Goal: Task Accomplishment & Management: Complete application form

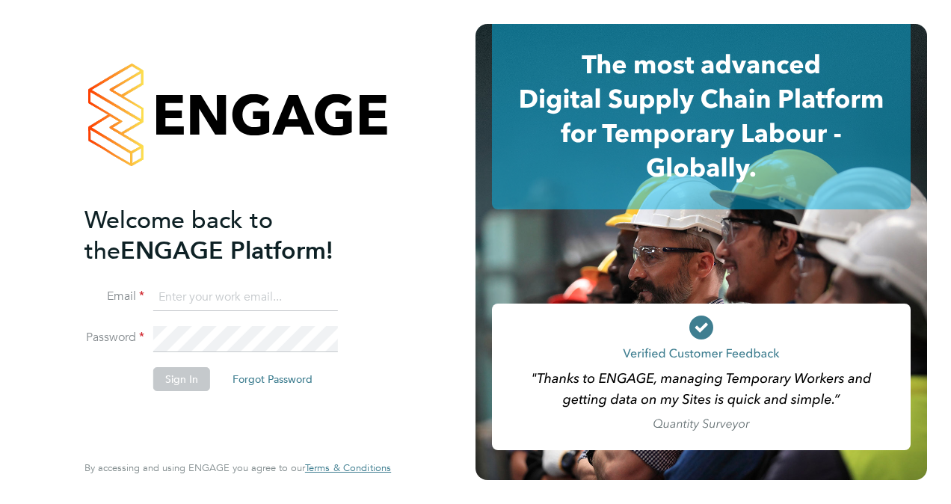
type input "[EMAIL_ADDRESS][DOMAIN_NAME]"
click at [163, 383] on button "Sign In" at bounding box center [181, 379] width 57 height 24
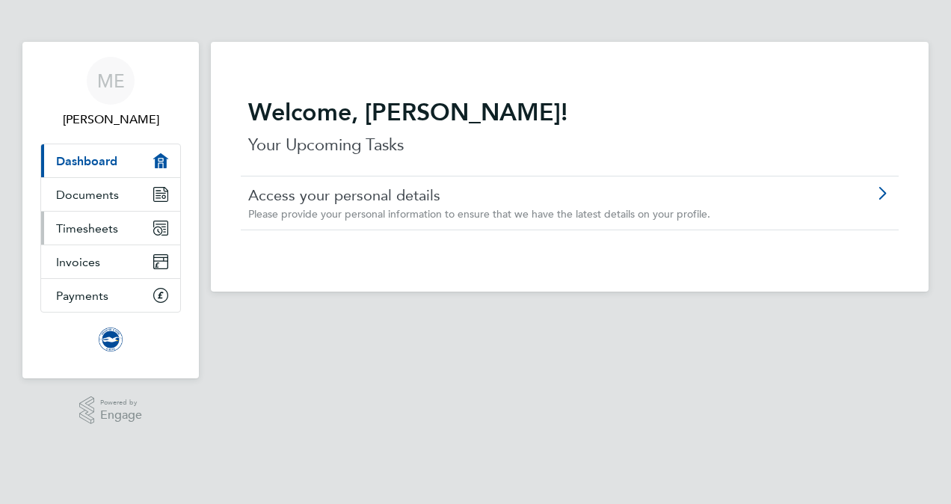
click at [110, 231] on span "Timesheets" at bounding box center [87, 228] width 62 height 14
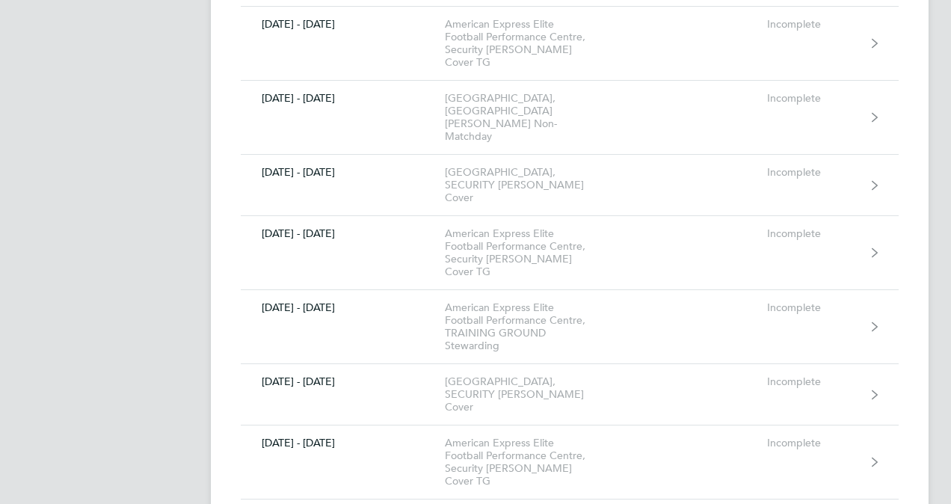
scroll to position [9124, 0]
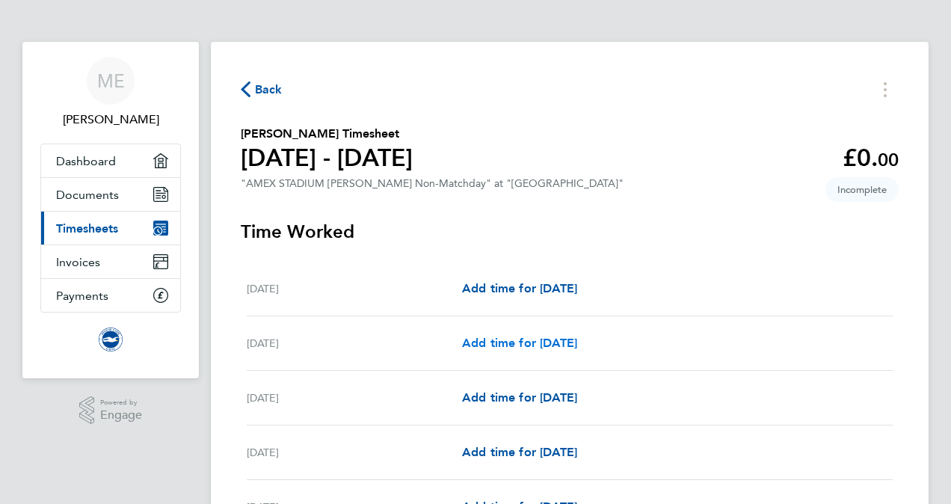
click at [526, 344] on span "Add time for Tue 02 Sep" at bounding box center [519, 343] width 115 height 14
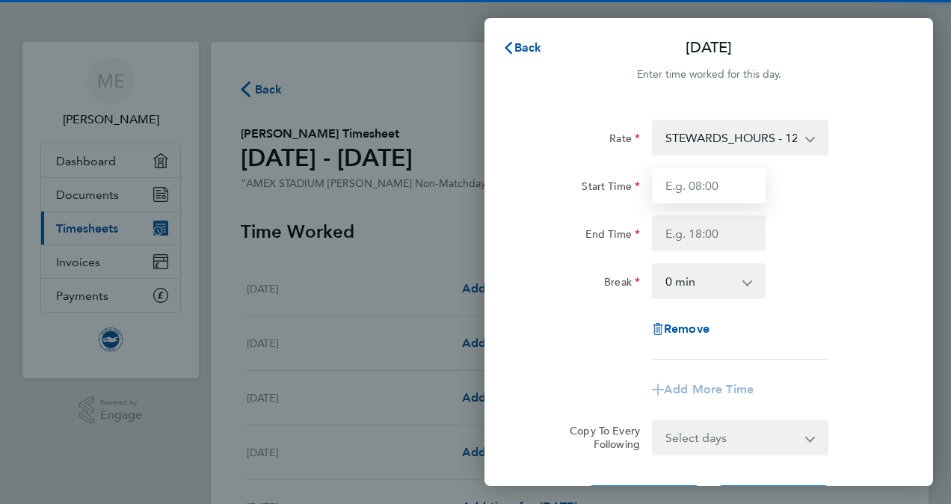
click at [720, 193] on input "Start Time" at bounding box center [709, 186] width 114 height 36
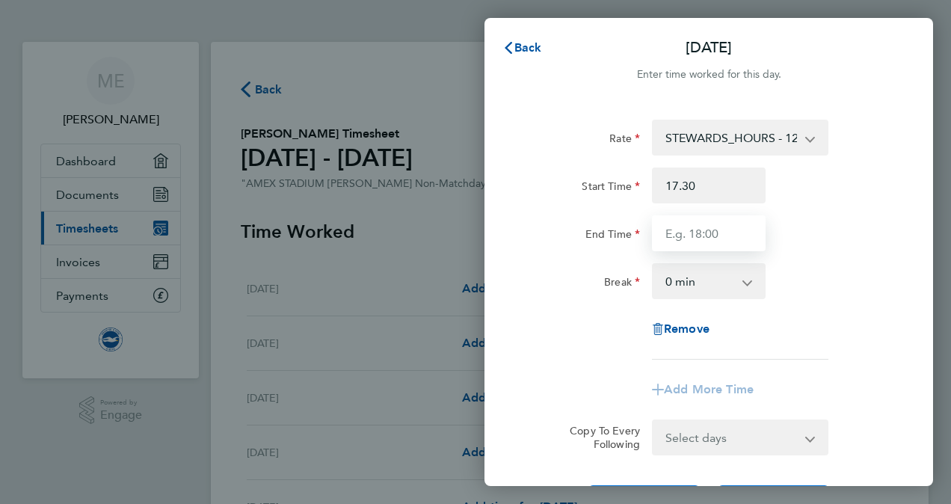
type input "17:30"
click at [714, 241] on input "End Time" at bounding box center [709, 233] width 114 height 36
type input "21:30"
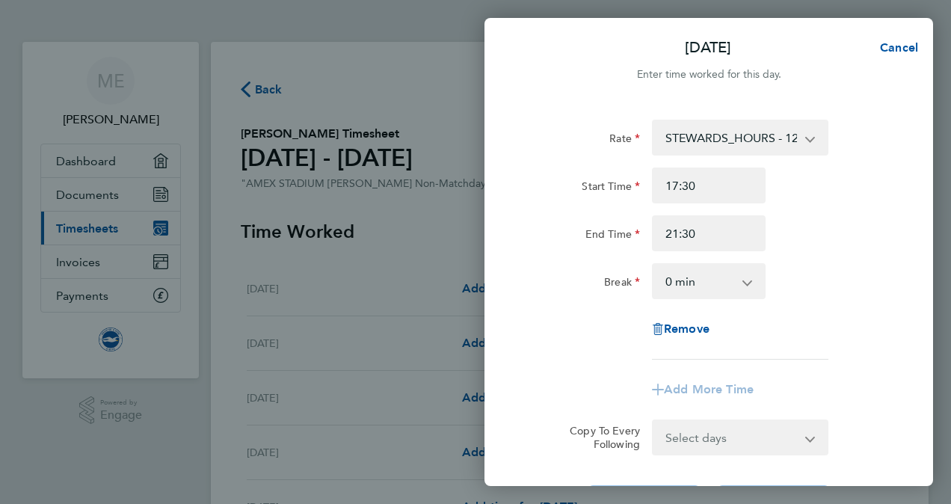
click at [781, 206] on div "Start Time 17:30 End Time 21:30" at bounding box center [708, 210] width 377 height 84
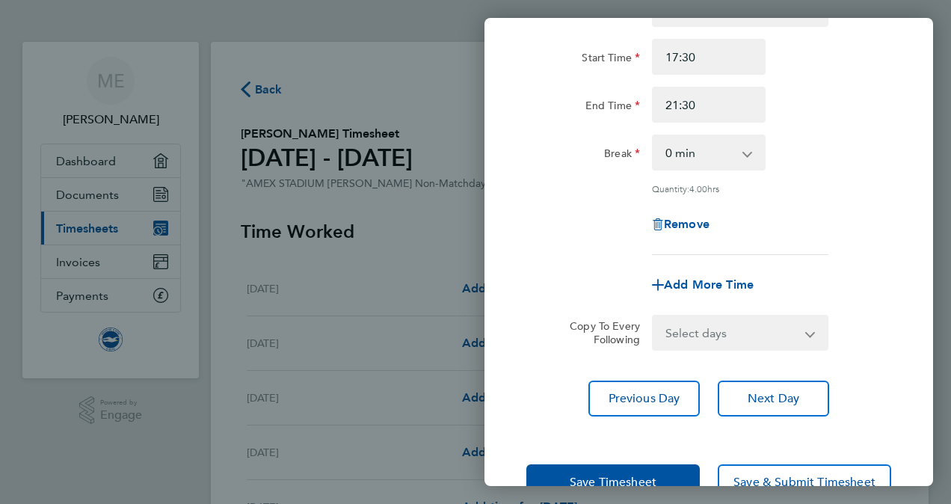
scroll to position [171, 0]
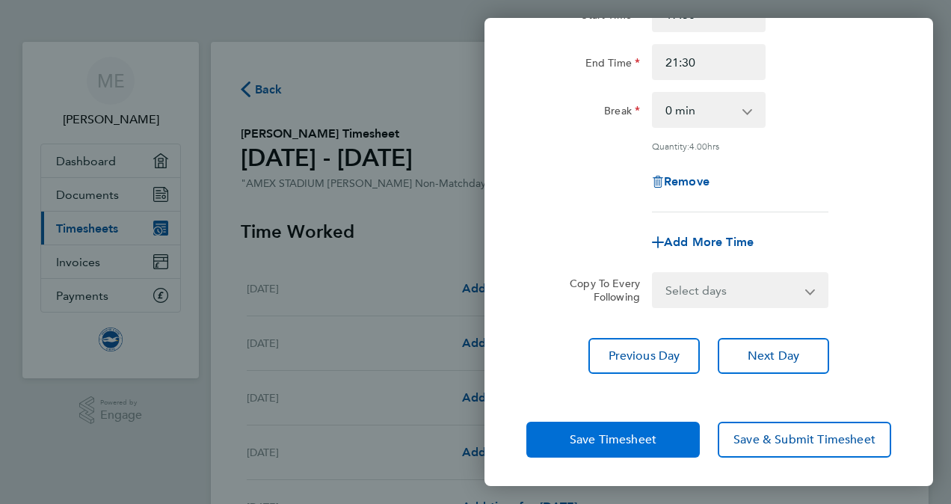
click at [646, 448] on button "Save Timesheet" at bounding box center [612, 440] width 173 height 36
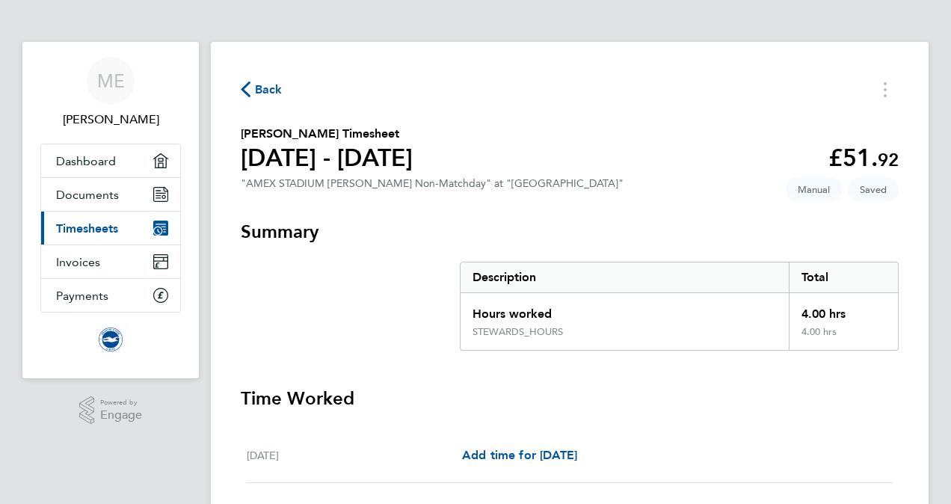
click at [268, 88] on span "Back" at bounding box center [269, 90] width 28 height 18
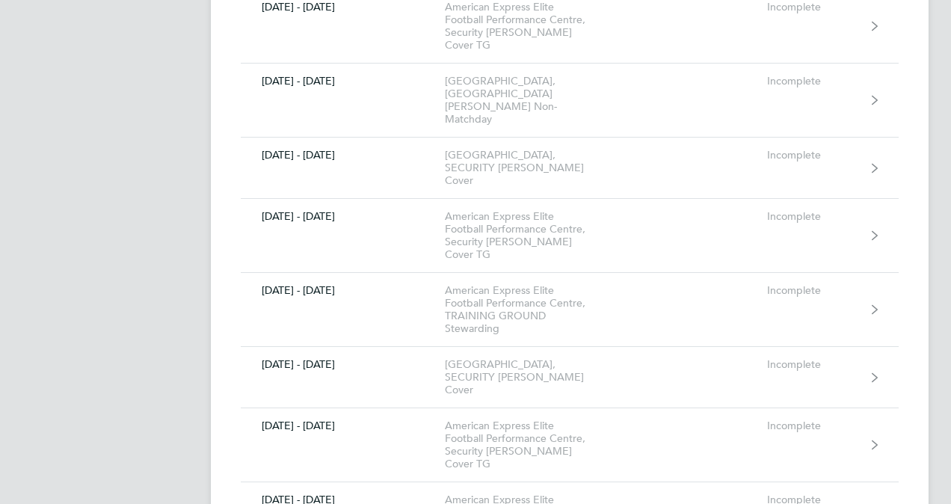
scroll to position [9124, 0]
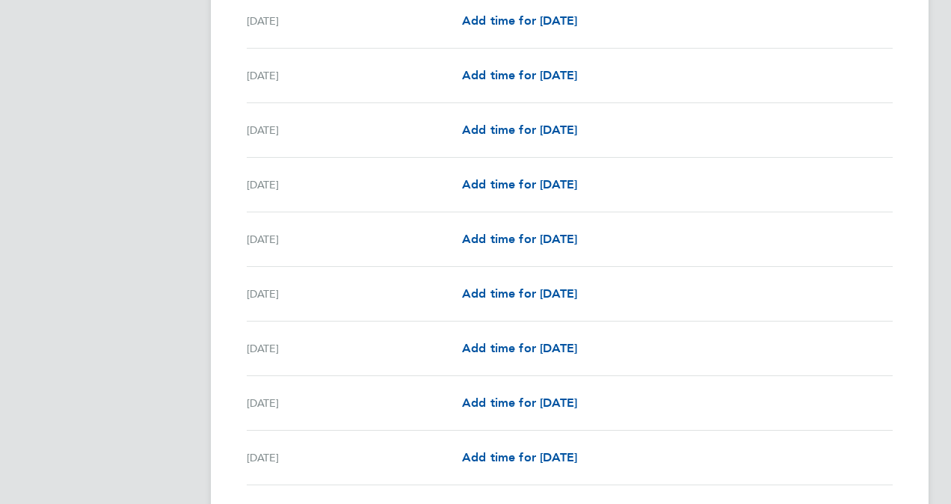
scroll to position [897, 0]
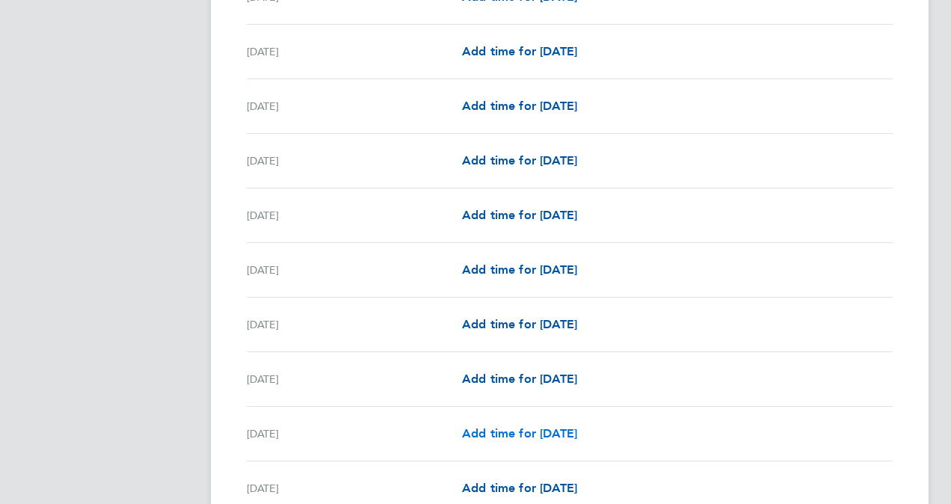
click at [552, 429] on span "Add time for Fri 19 Sep" at bounding box center [519, 433] width 115 height 14
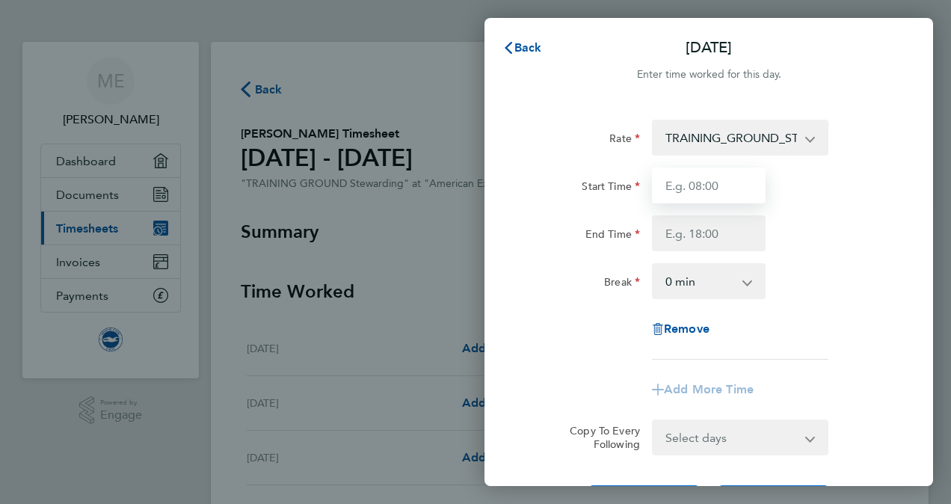
click at [684, 192] on input "Start Time" at bounding box center [709, 186] width 114 height 36
type input "16:00"
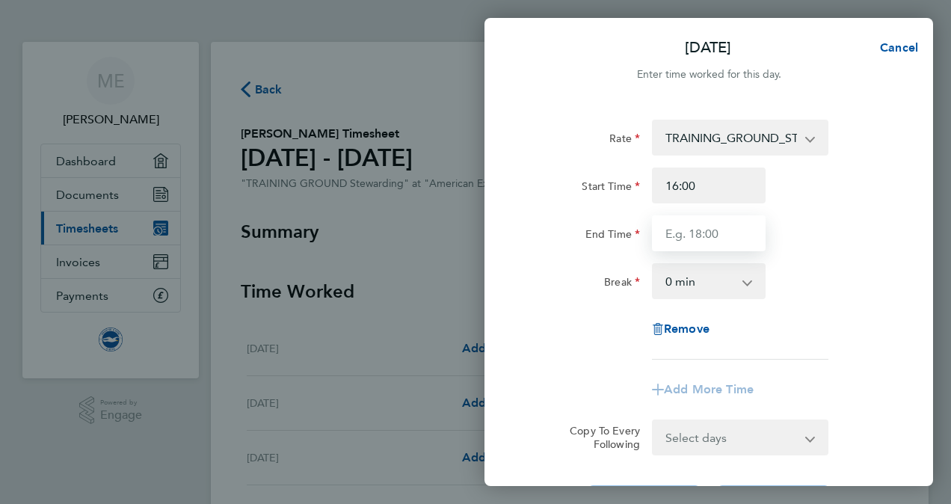
click at [688, 233] on input "End Time" at bounding box center [709, 233] width 114 height 36
type input "22:00"
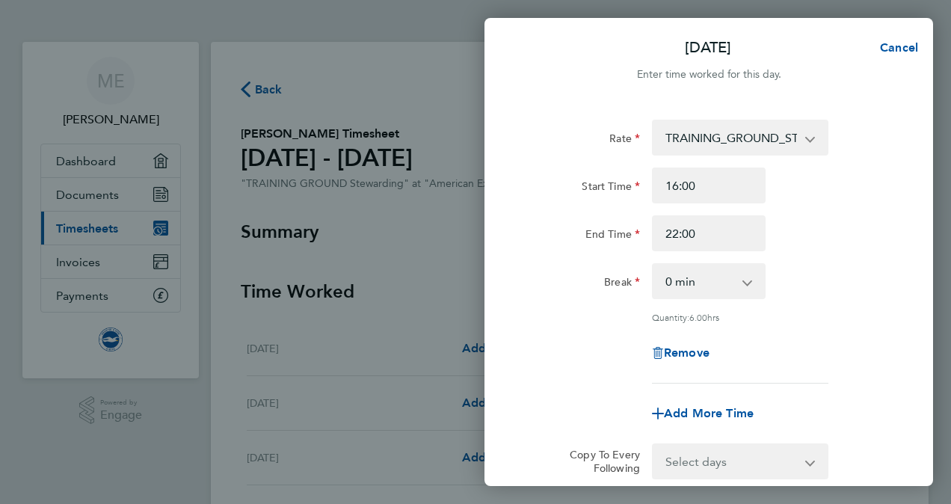
click at [831, 281] on div "Break 0 min 15 min 30 min 45 min 60 min 75 min 90 min" at bounding box center [708, 281] width 377 height 36
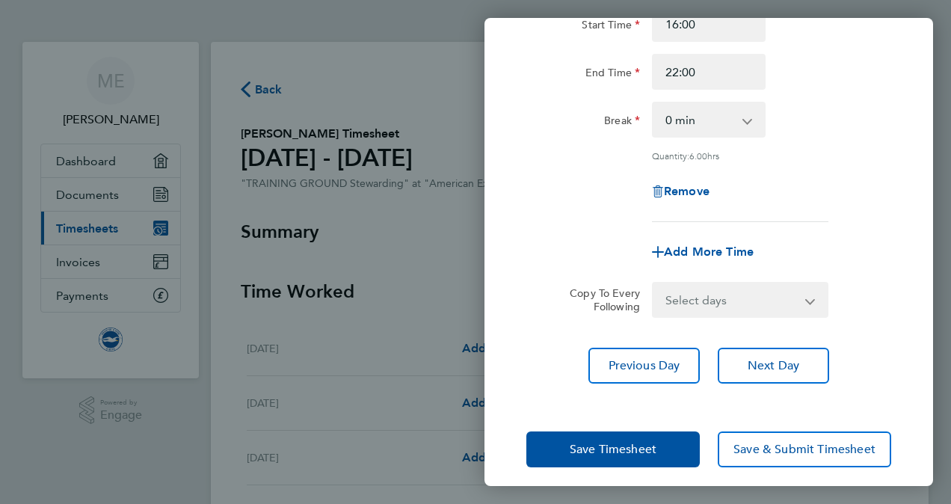
scroll to position [171, 0]
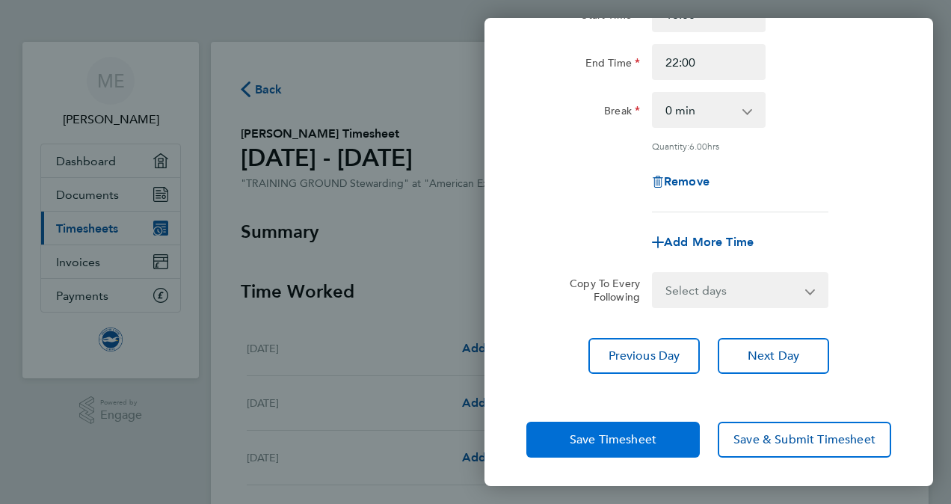
click at [630, 437] on span "Save Timesheet" at bounding box center [613, 439] width 87 height 15
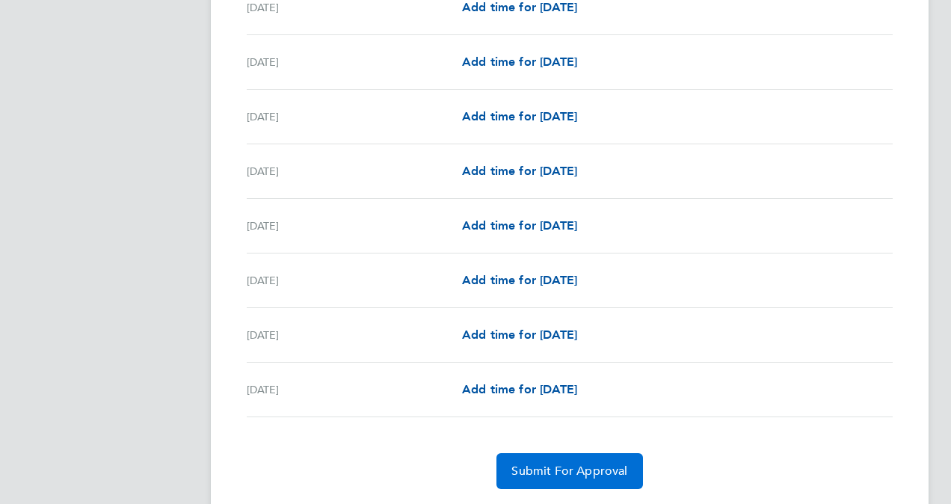
scroll to position [1704, 0]
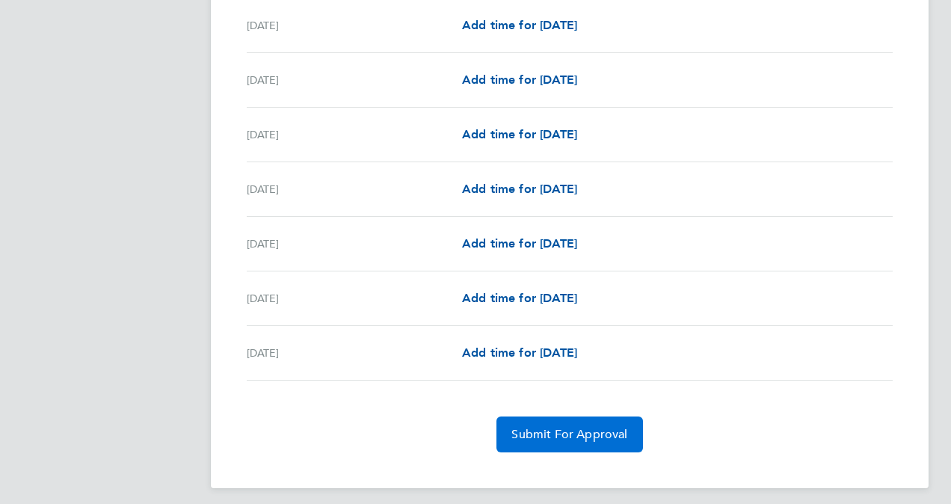
click at [571, 433] on button "Submit For Approval" at bounding box center [570, 435] width 146 height 36
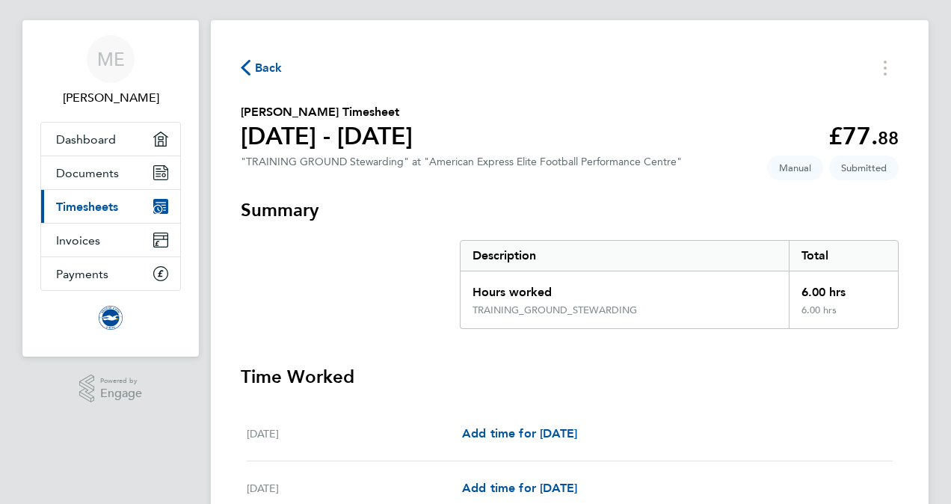
scroll to position [0, 0]
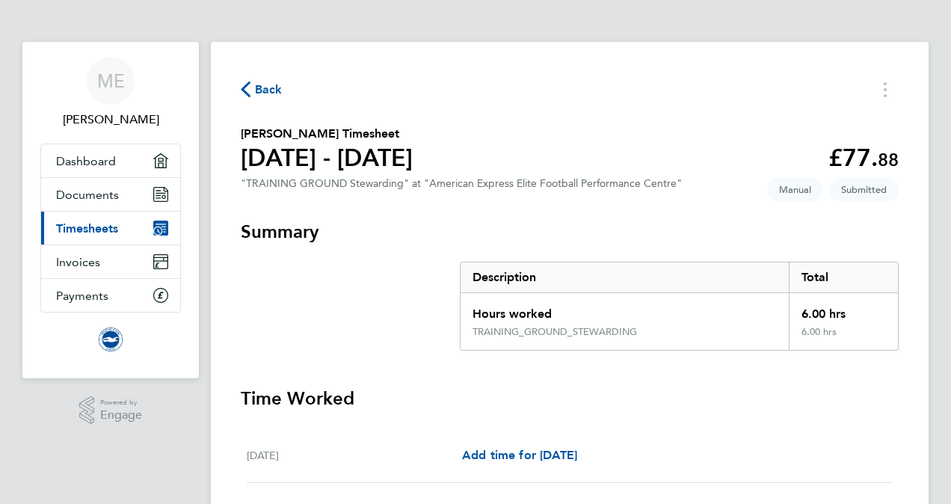
click at [256, 84] on span "Back" at bounding box center [269, 90] width 28 height 18
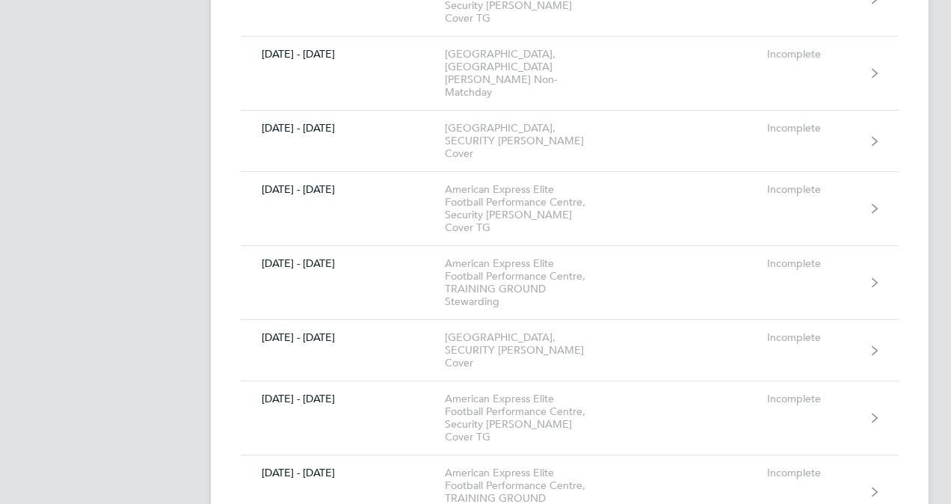
scroll to position [9057, 0]
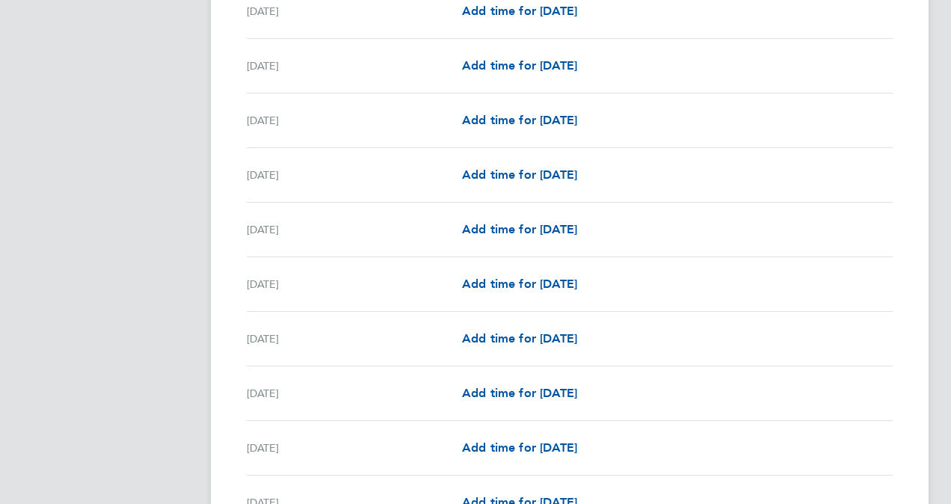
scroll to position [1704, 0]
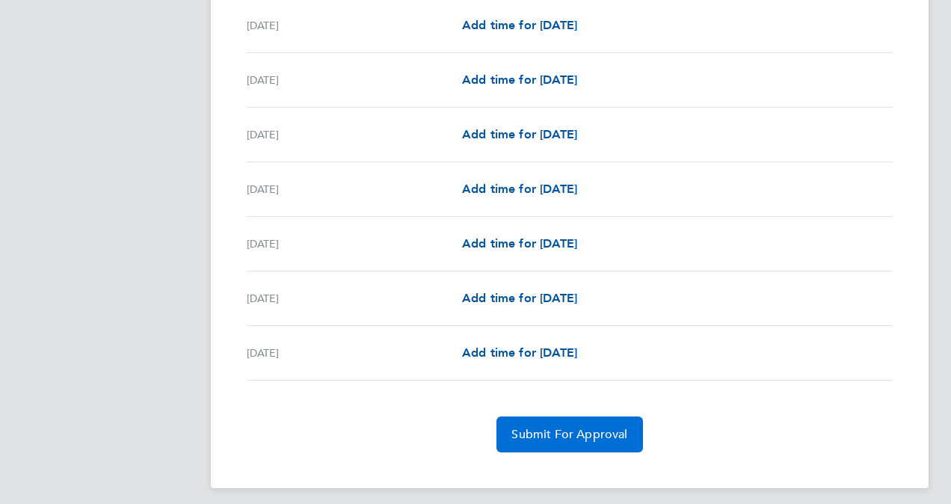
click at [583, 434] on button "Submit For Approval" at bounding box center [570, 435] width 146 height 36
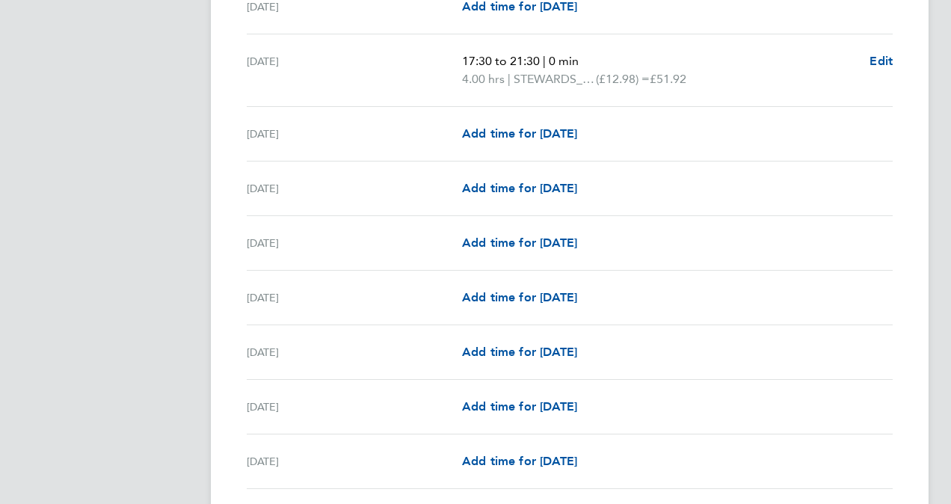
scroll to position [0, 0]
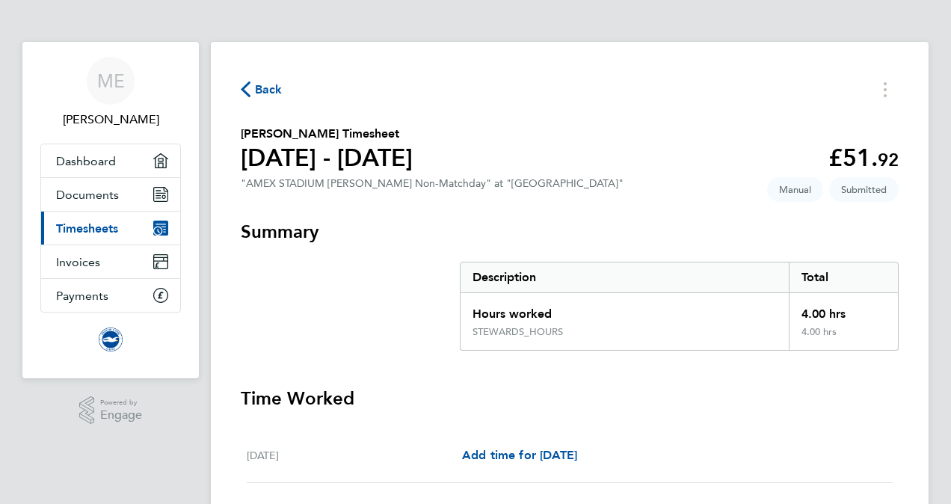
click at [256, 85] on span "Back" at bounding box center [269, 90] width 28 height 18
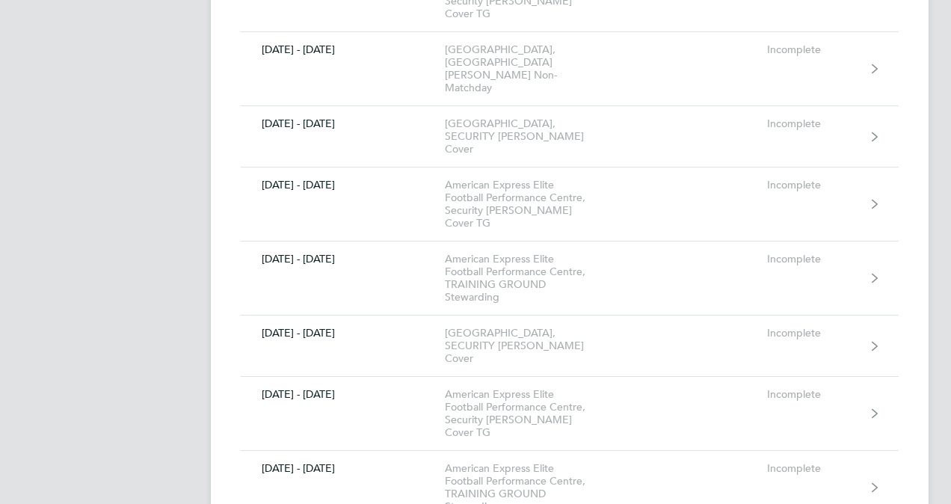
scroll to position [9112, 0]
